Goal: Task Accomplishment & Management: Manage account settings

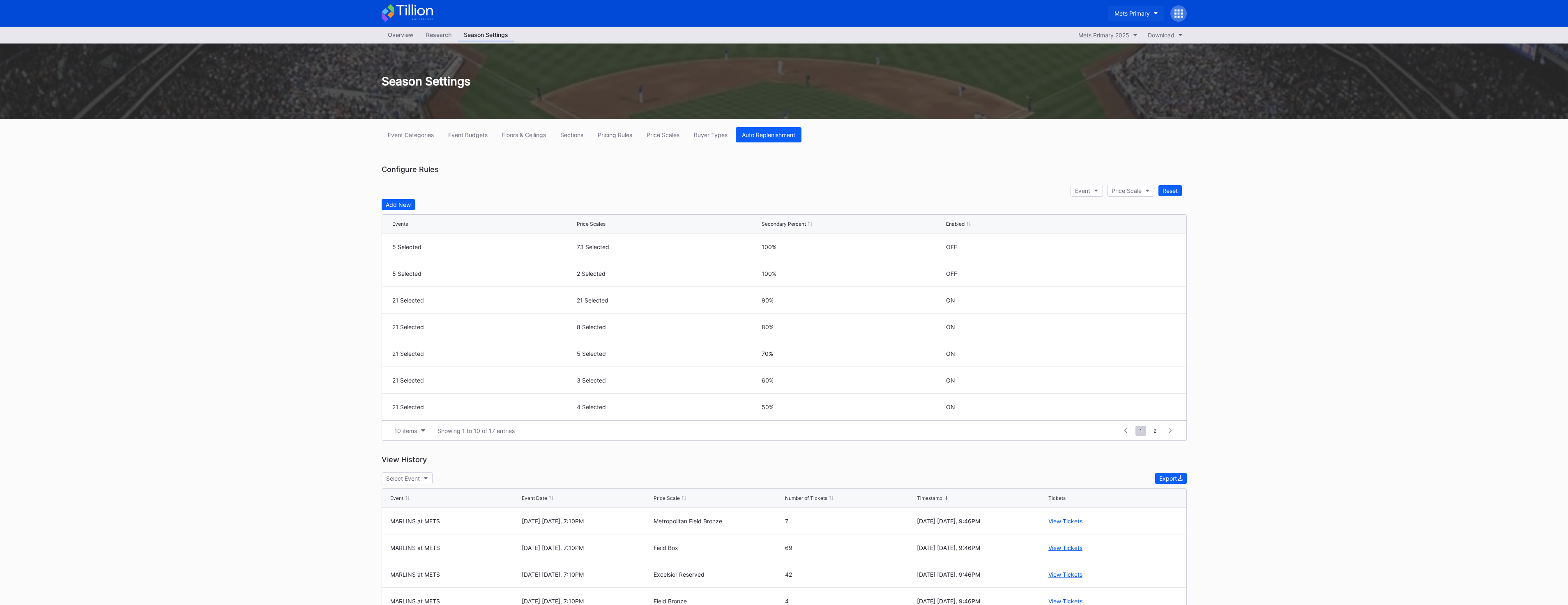
click at [1141, 14] on div "Mets Primary" at bounding box center [1132, 13] width 35 height 7
click at [1147, 110] on div "Mets Secondary" at bounding box center [1135, 112] width 44 height 7
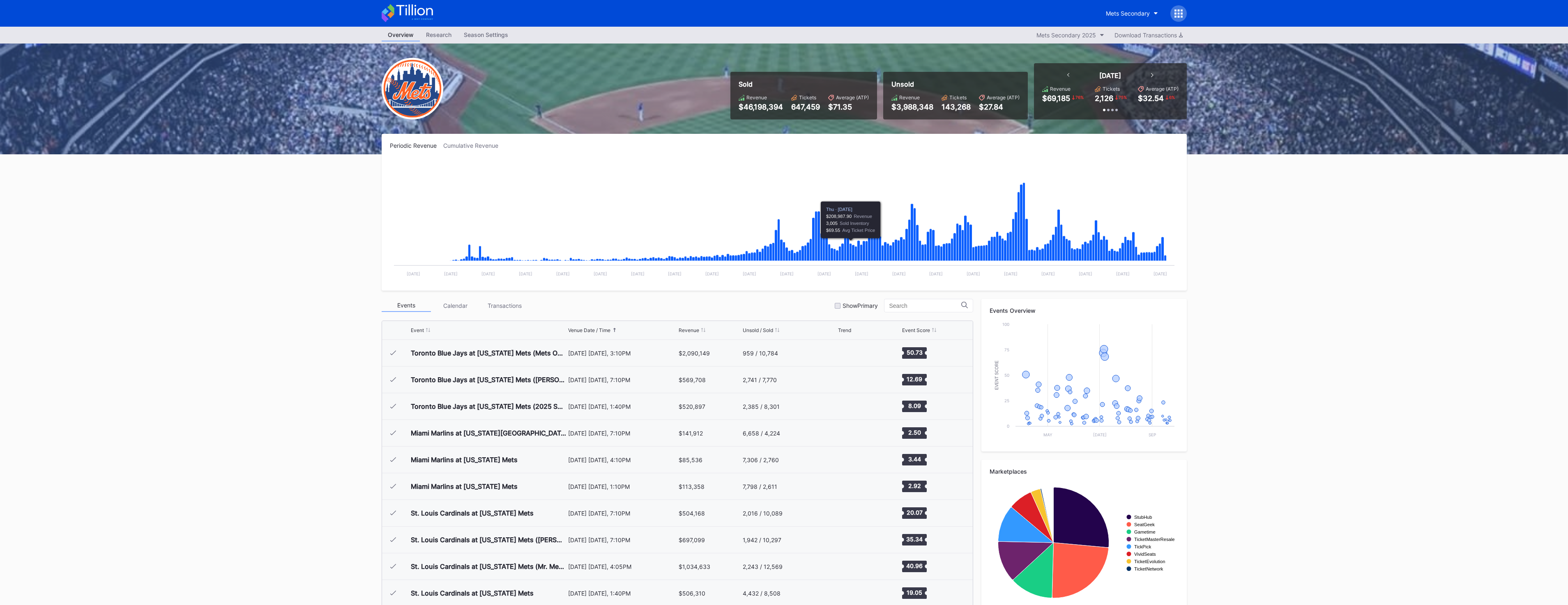
scroll to position [1762, 0]
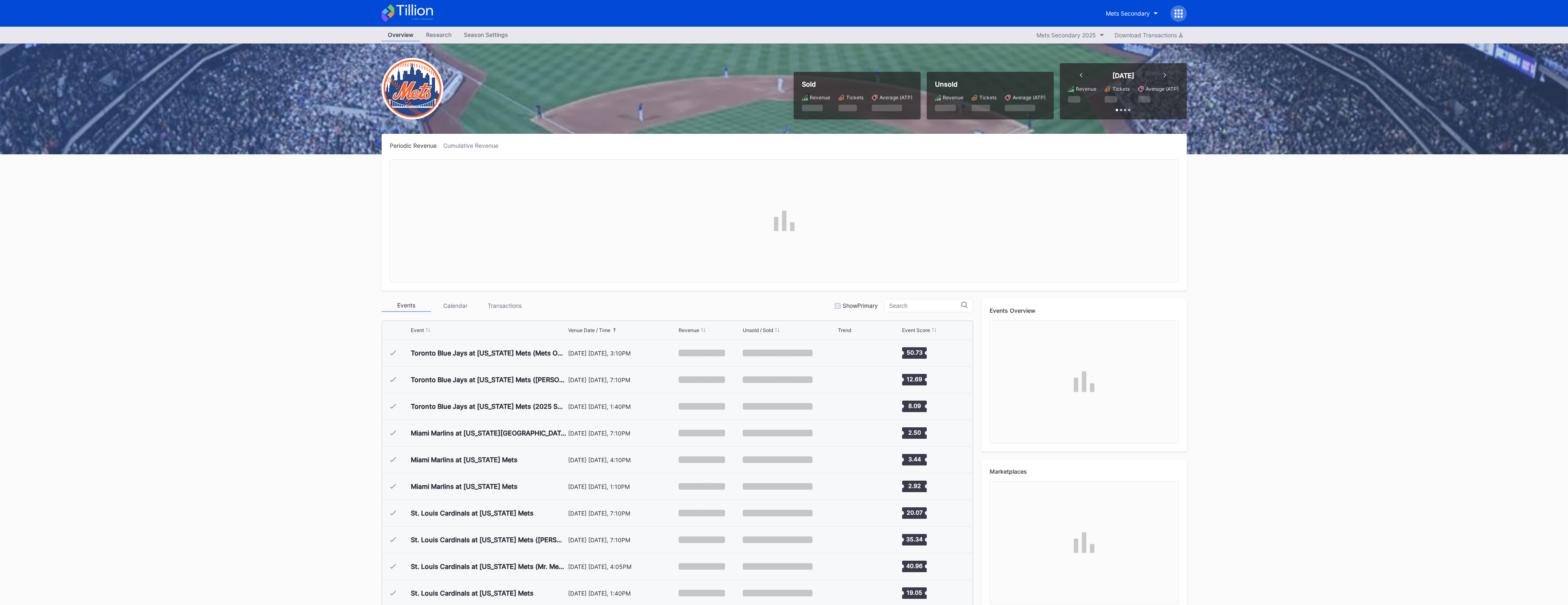
scroll to position [1762, 0]
